Goal: Check status: Check status

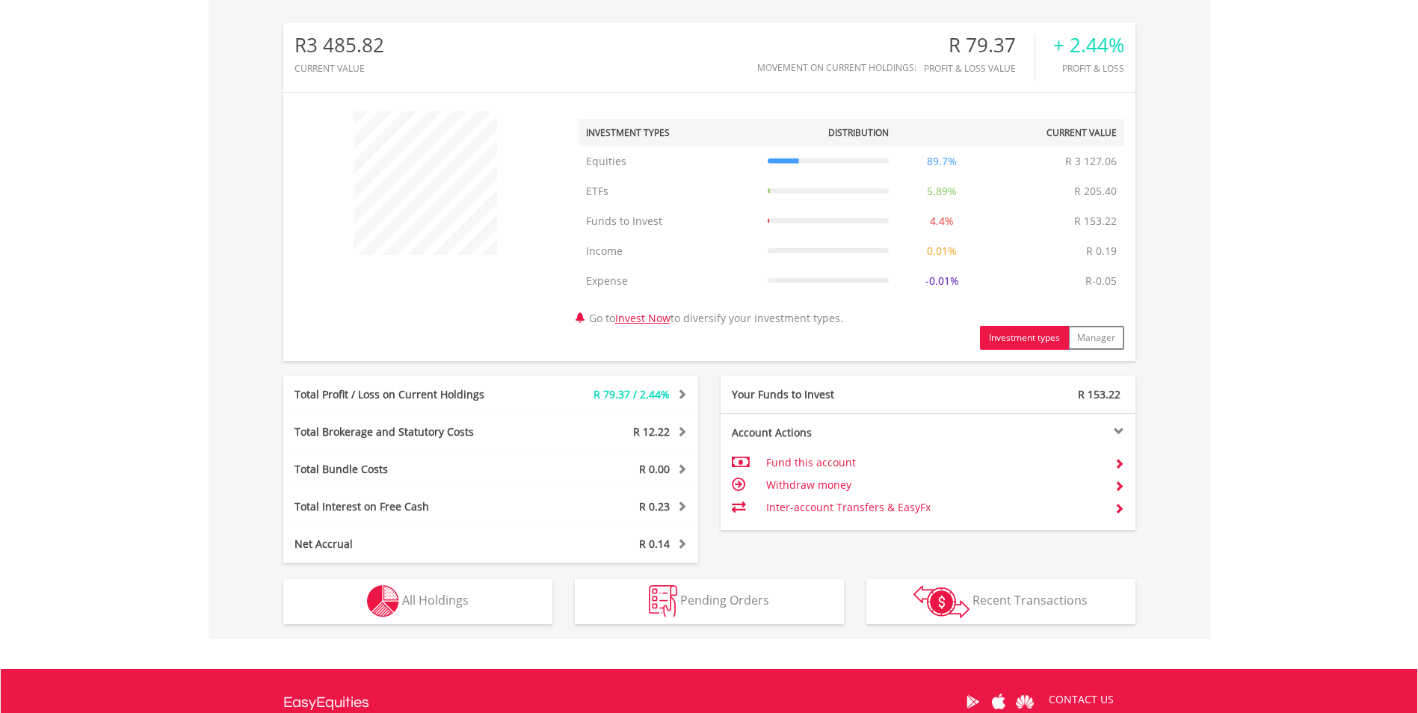
scroll to position [143, 284]
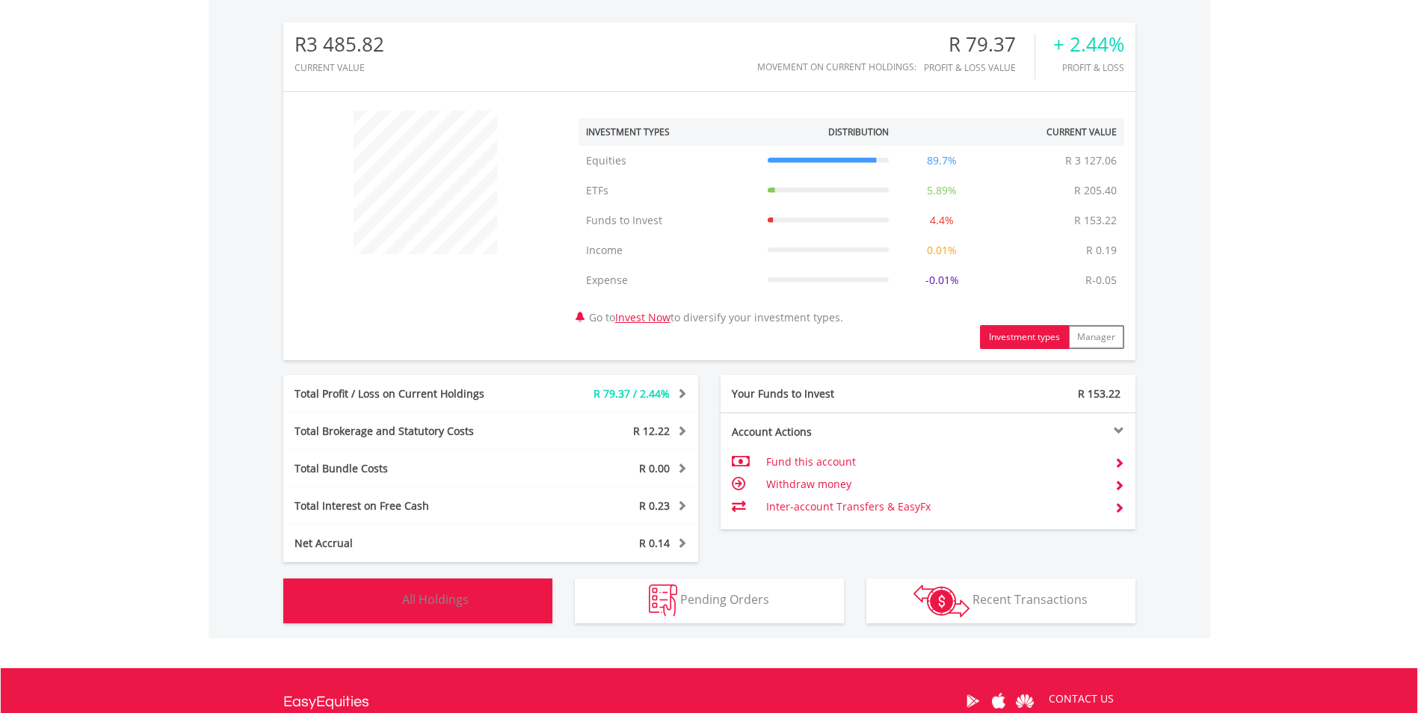
click at [443, 598] on span "All Holdings" at bounding box center [435, 599] width 67 height 16
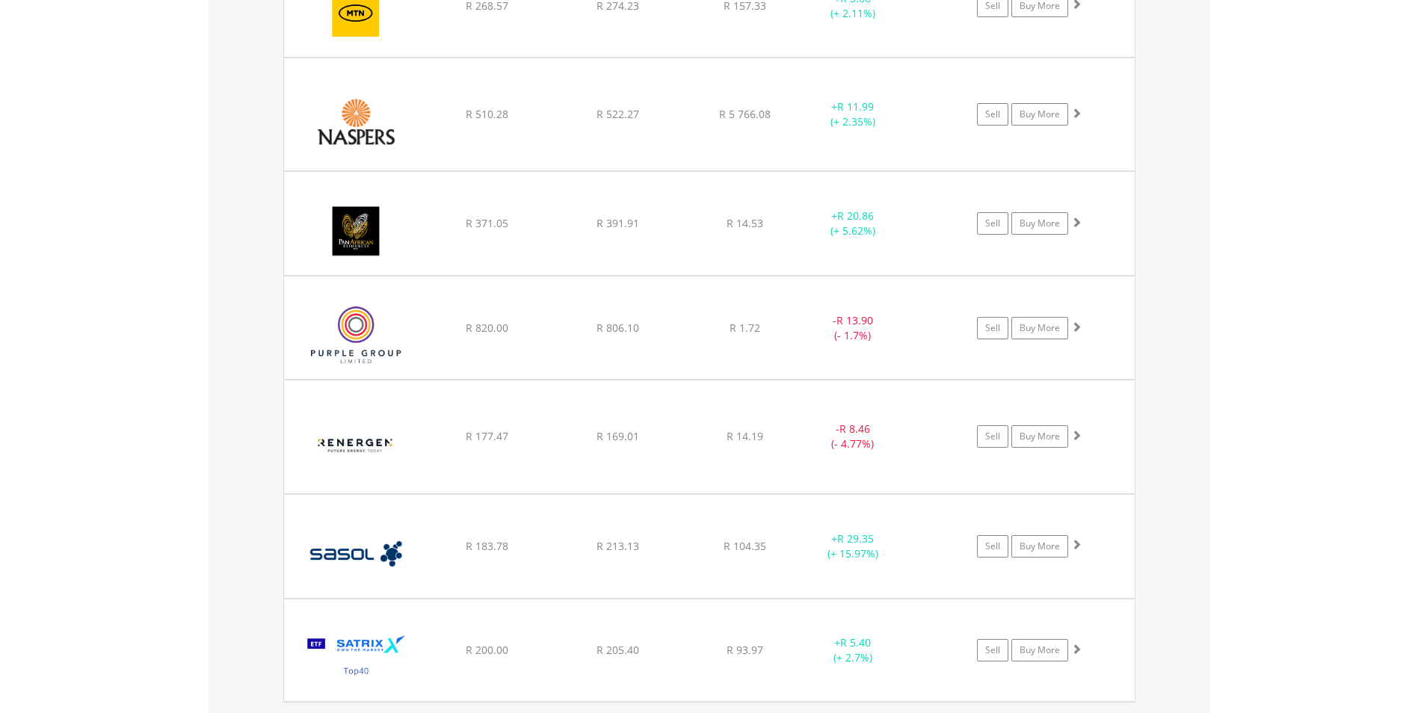
scroll to position [1464, 0]
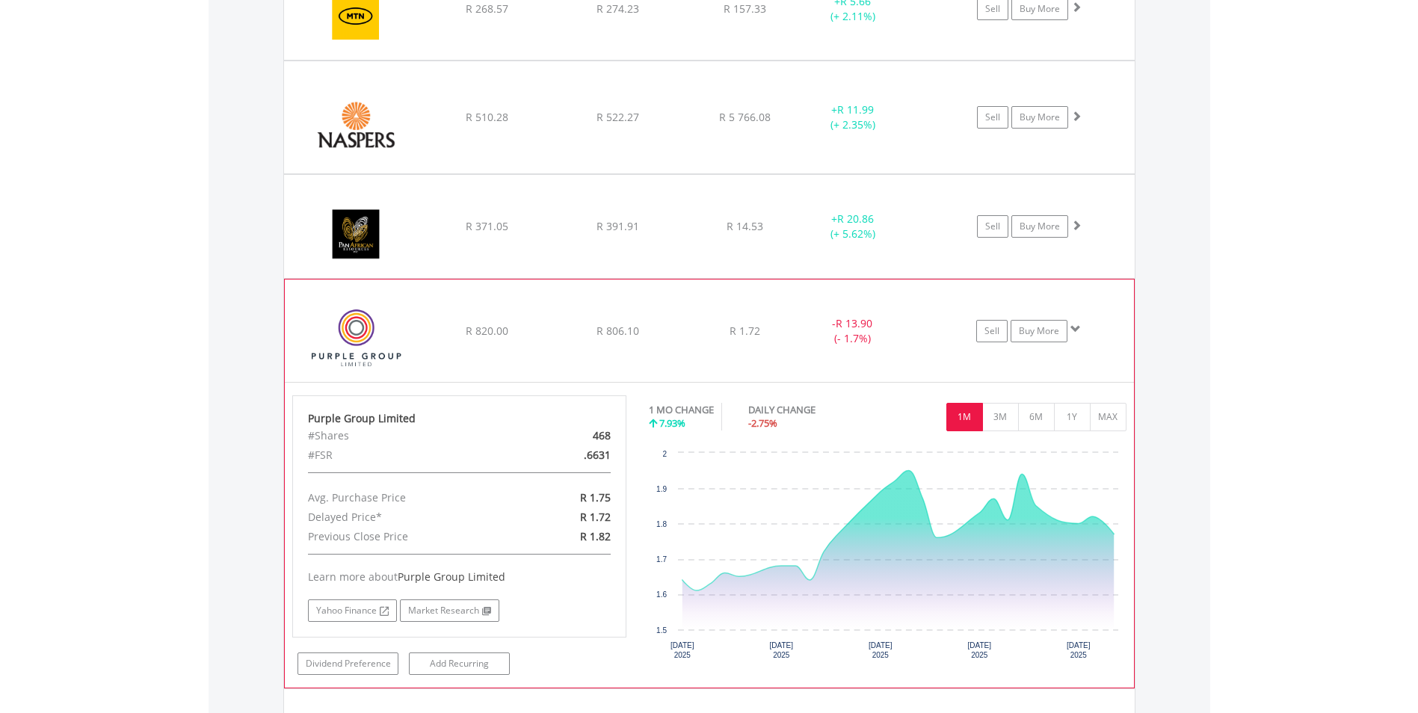
click at [1078, 328] on span at bounding box center [1075, 329] width 10 height 10
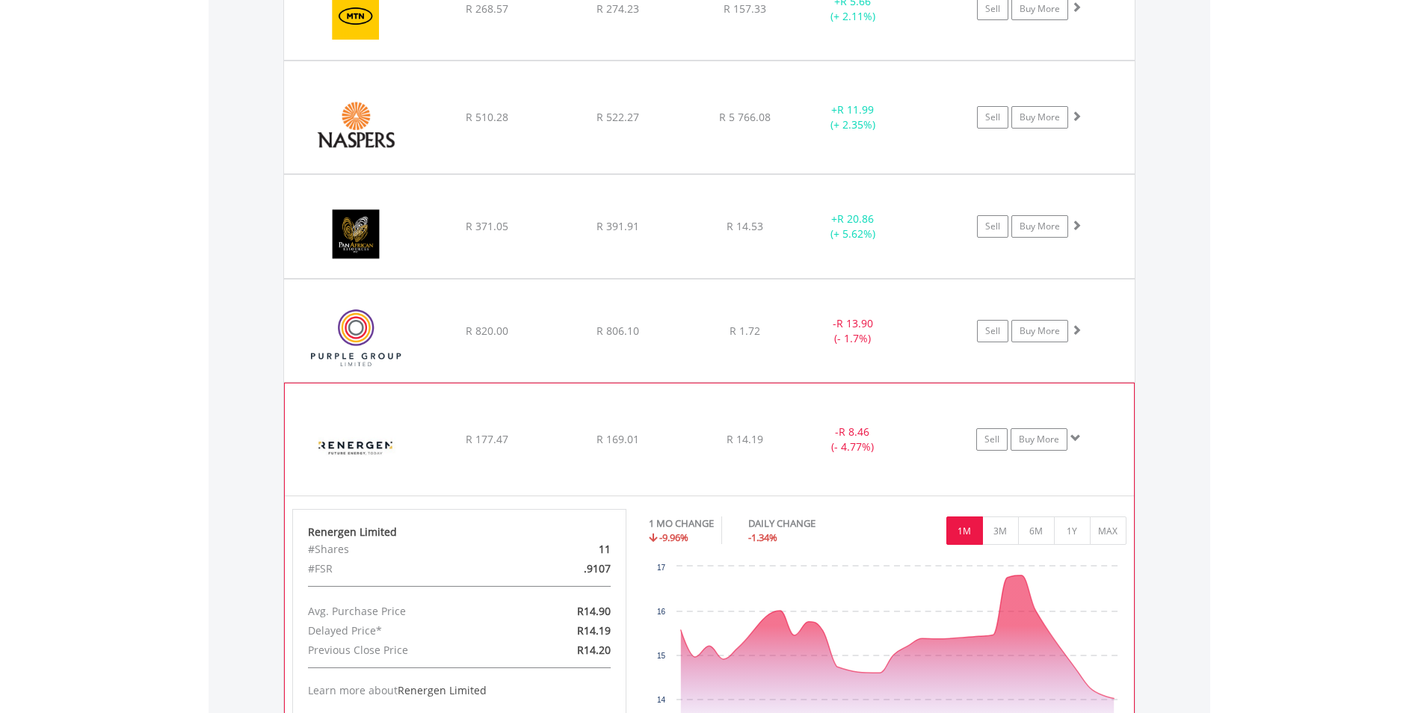
click at [1075, 433] on span at bounding box center [1075, 438] width 10 height 10
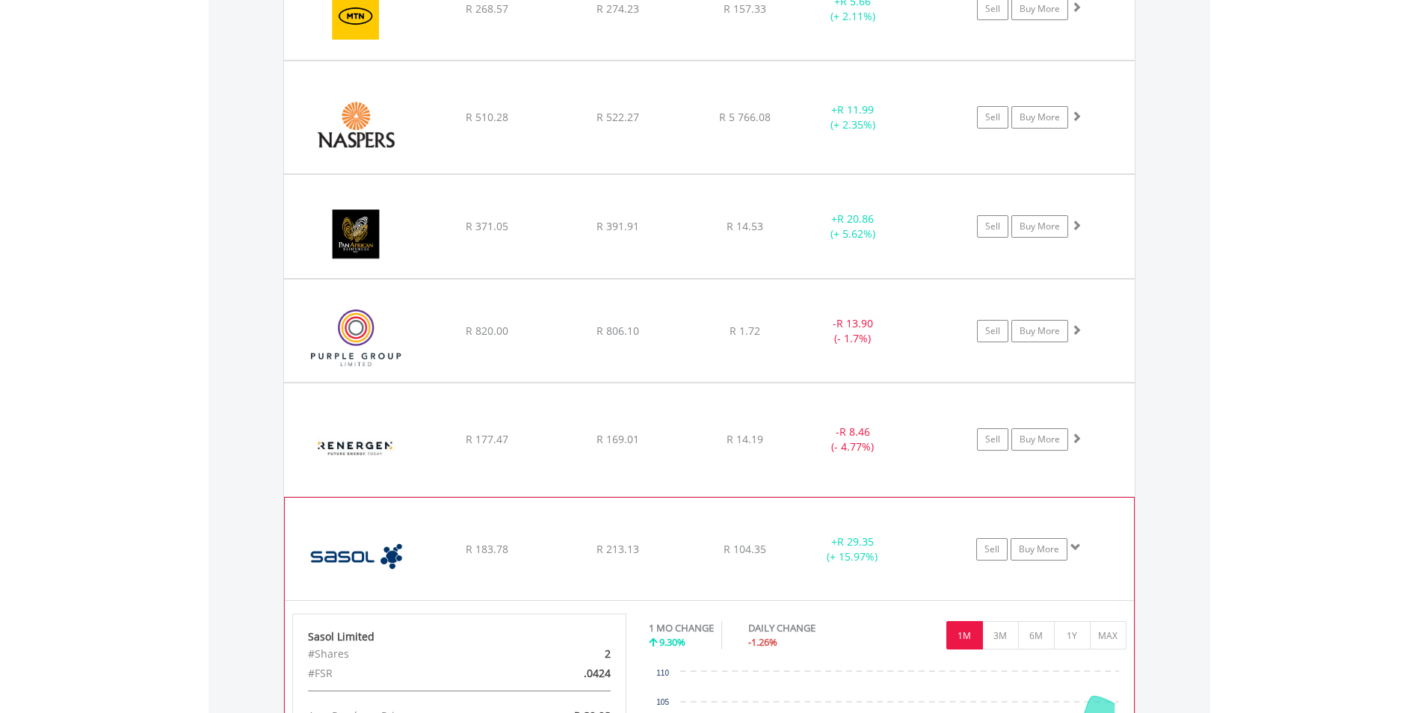
drag, startPoint x: 757, startPoint y: 575, endPoint x: 880, endPoint y: 574, distance: 122.6
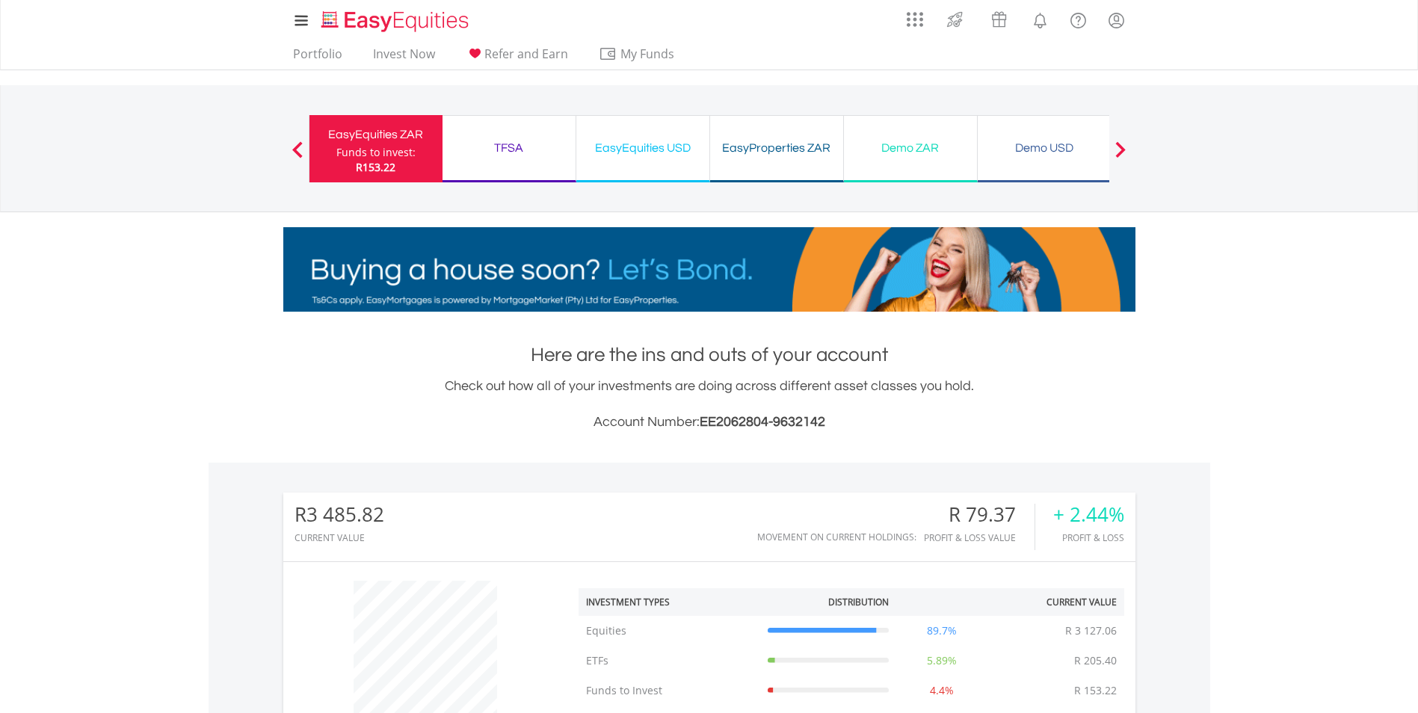
scroll to position [143, 284]
